Goal: Information Seeking & Learning: Learn about a topic

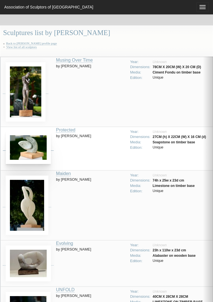
click at [27, 149] on img at bounding box center [28, 147] width 45 height 33
